Goal: Transaction & Acquisition: Subscribe to service/newsletter

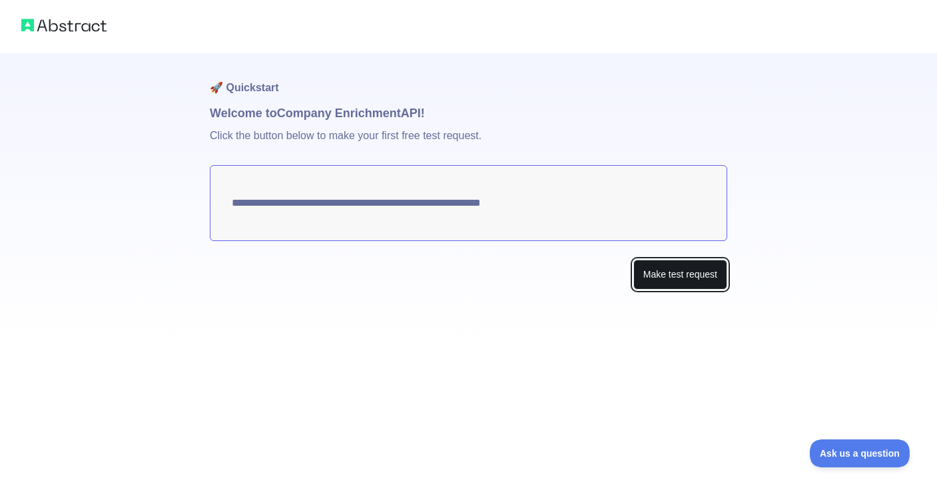
click at [666, 264] on button "Make test request" at bounding box center [681, 275] width 94 height 30
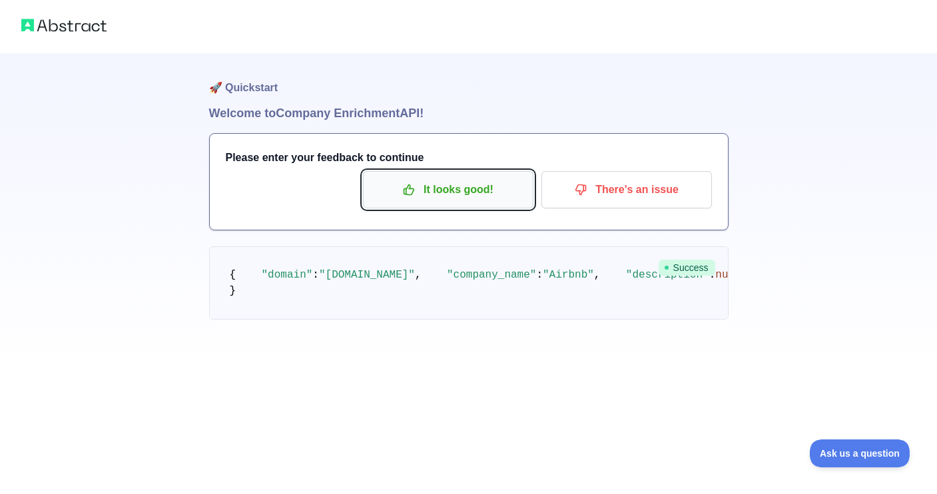
click at [505, 199] on p "It looks good!" at bounding box center [448, 190] width 151 height 23
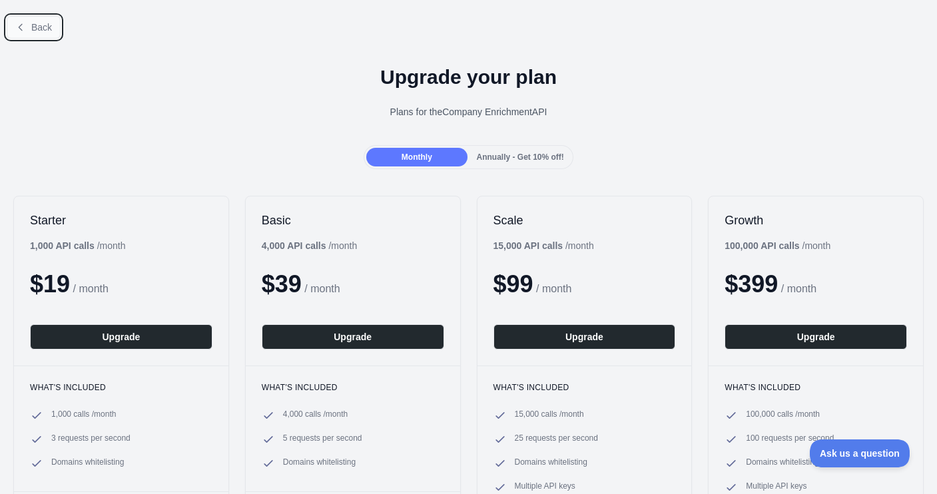
click at [47, 28] on span "Back" at bounding box center [41, 27] width 21 height 11
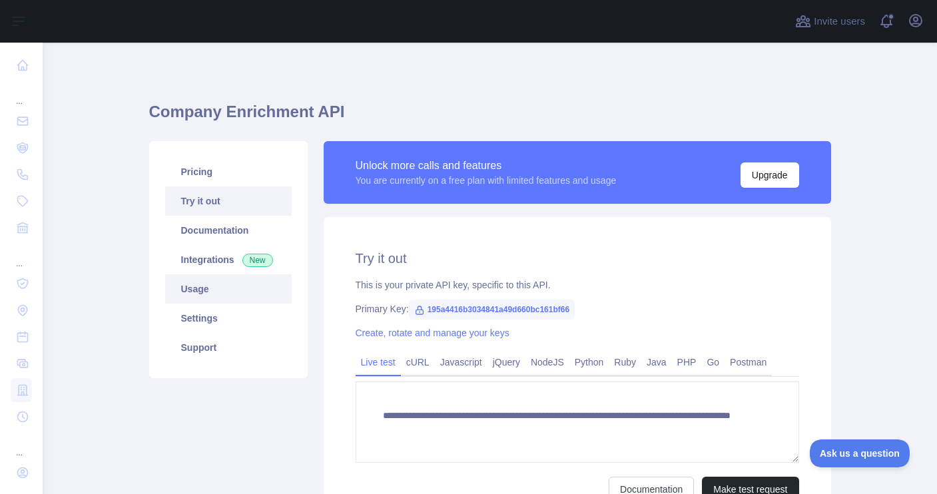
click at [217, 298] on link "Usage" at bounding box center [228, 288] width 127 height 29
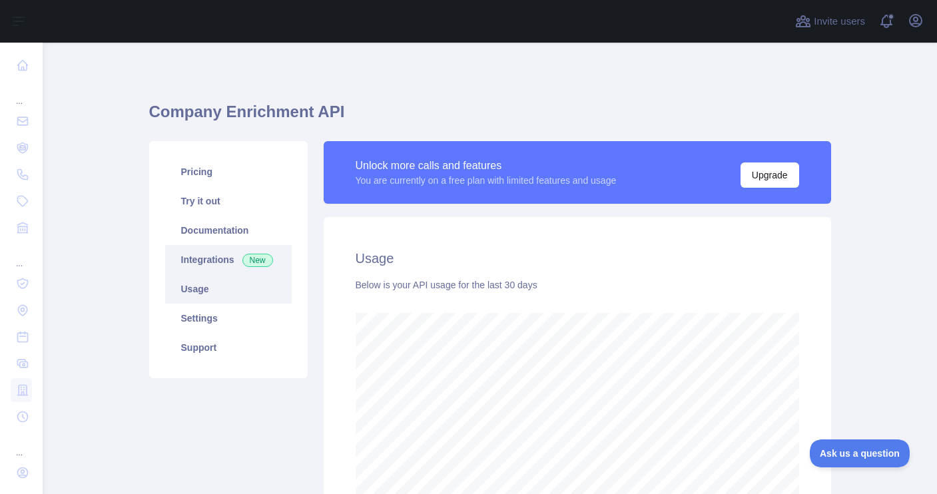
click at [219, 258] on link "Integrations New" at bounding box center [228, 259] width 127 height 29
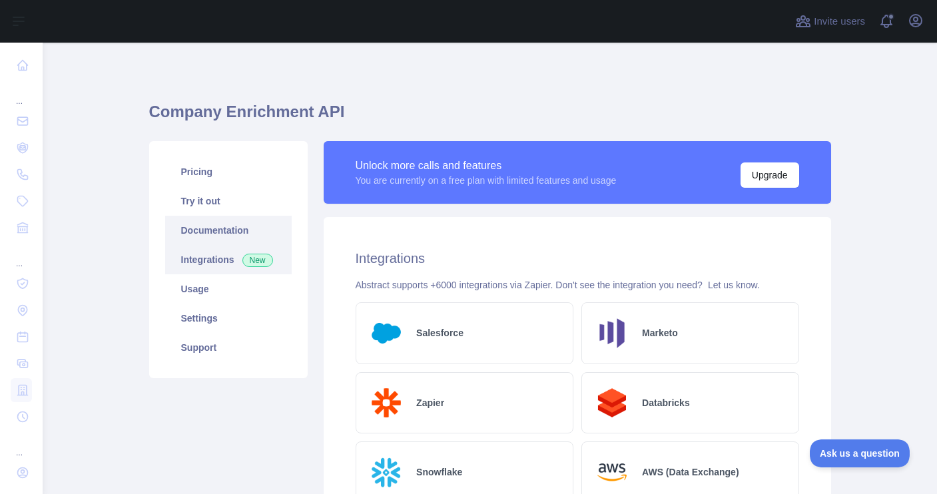
click at [221, 228] on link "Documentation" at bounding box center [228, 230] width 127 height 29
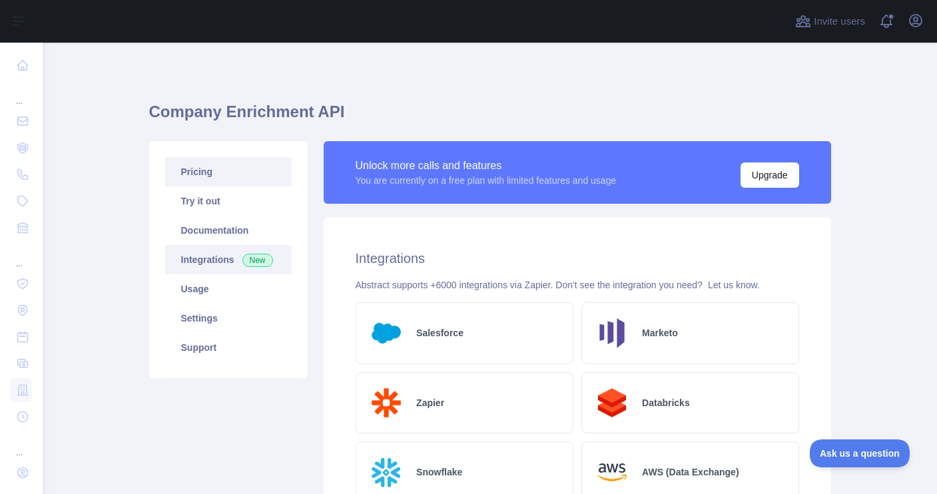
click at [212, 178] on link "Pricing" at bounding box center [228, 171] width 127 height 29
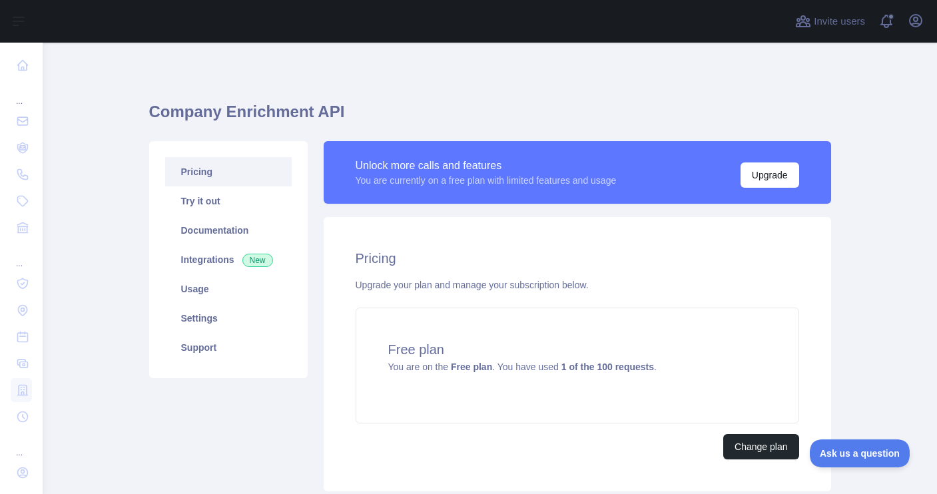
scroll to position [96, 0]
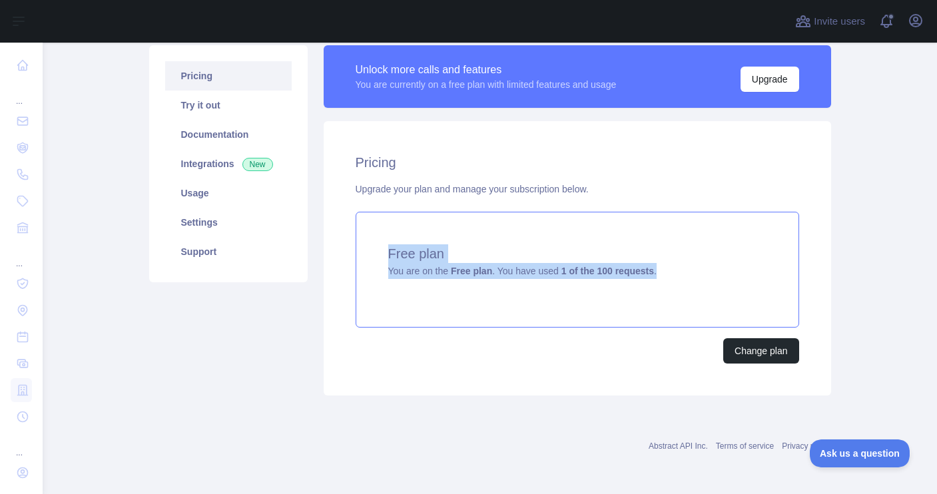
drag, startPoint x: 673, startPoint y: 272, endPoint x: 378, endPoint y: 251, distance: 295.3
click at [378, 251] on div "Free plan You are on the Free plan . You have used 1 of the 100 requests ." at bounding box center [578, 270] width 444 height 116
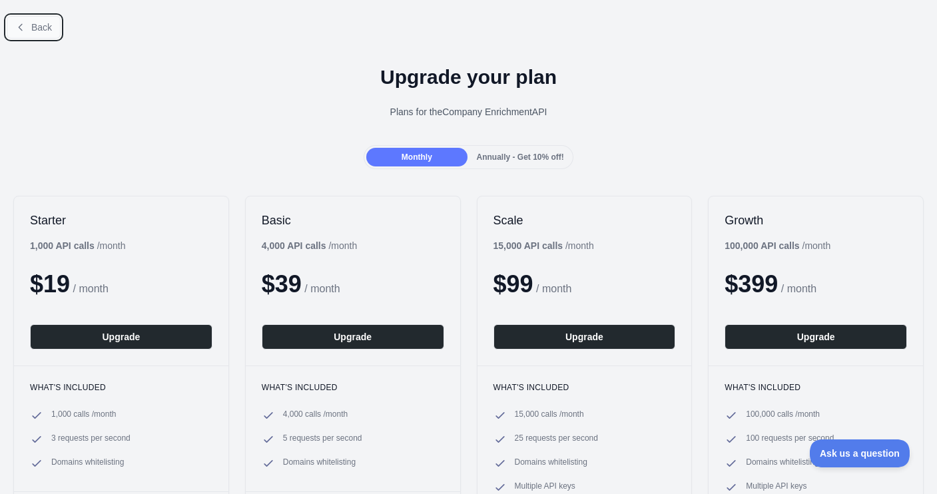
click at [41, 31] on span "Back" at bounding box center [41, 27] width 21 height 11
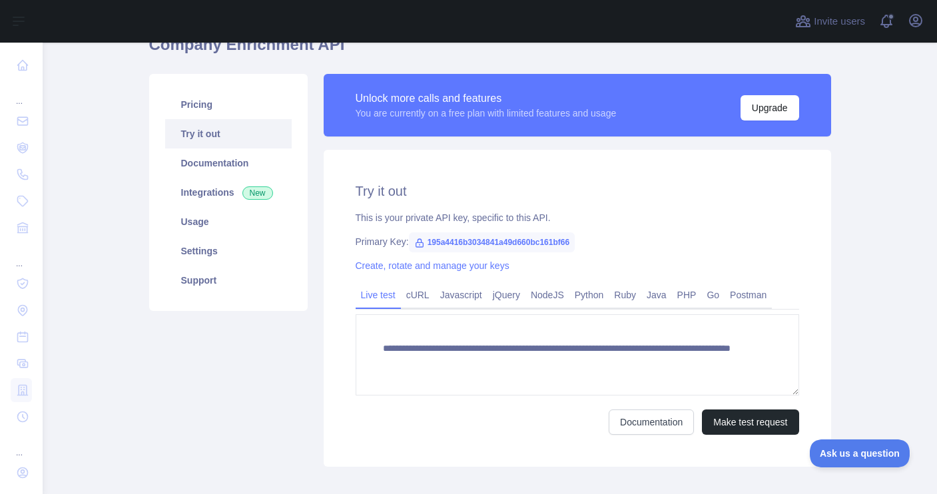
scroll to position [68, 0]
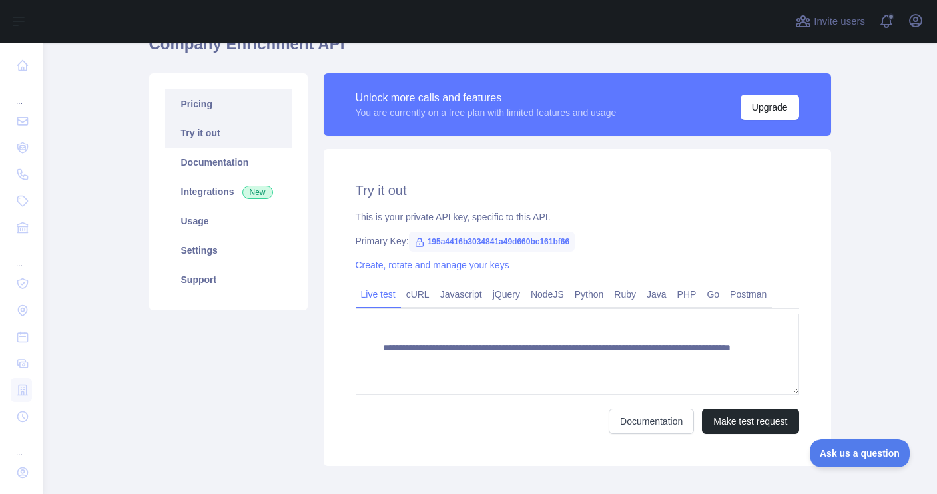
click at [235, 107] on link "Pricing" at bounding box center [228, 103] width 127 height 29
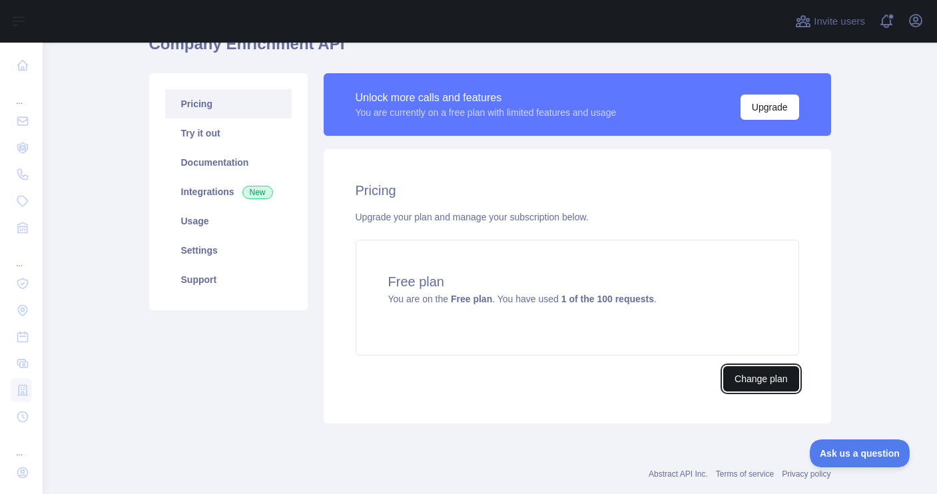
click at [757, 383] on button "Change plan" at bounding box center [761, 378] width 75 height 25
